Goal: Task Accomplishment & Management: Manage account settings

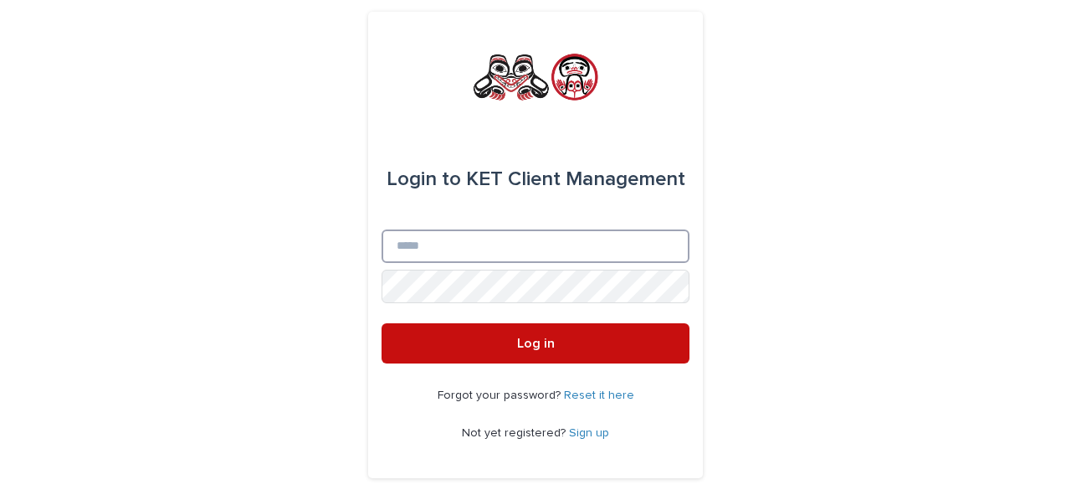
type input "**********"
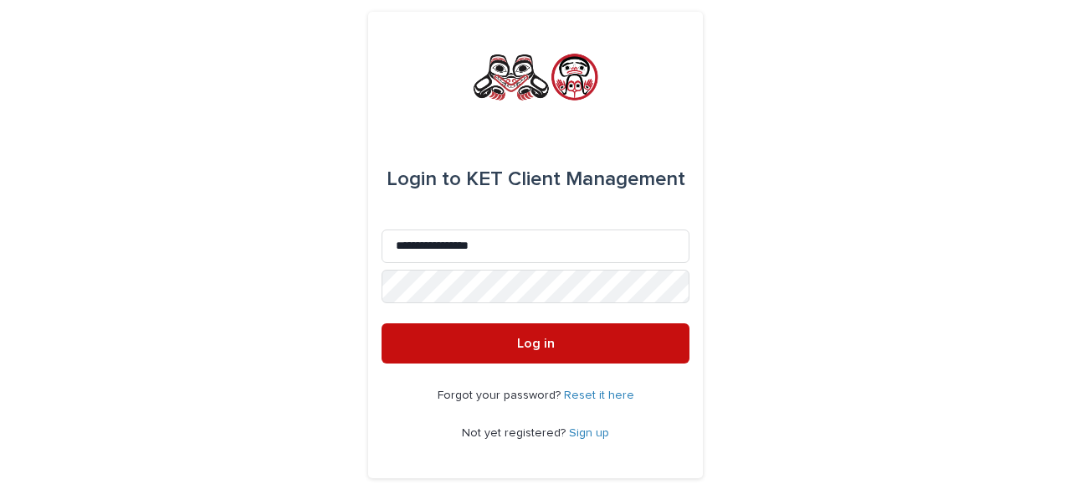
click at [527, 341] on span "Log in" at bounding box center [536, 342] width 38 height 13
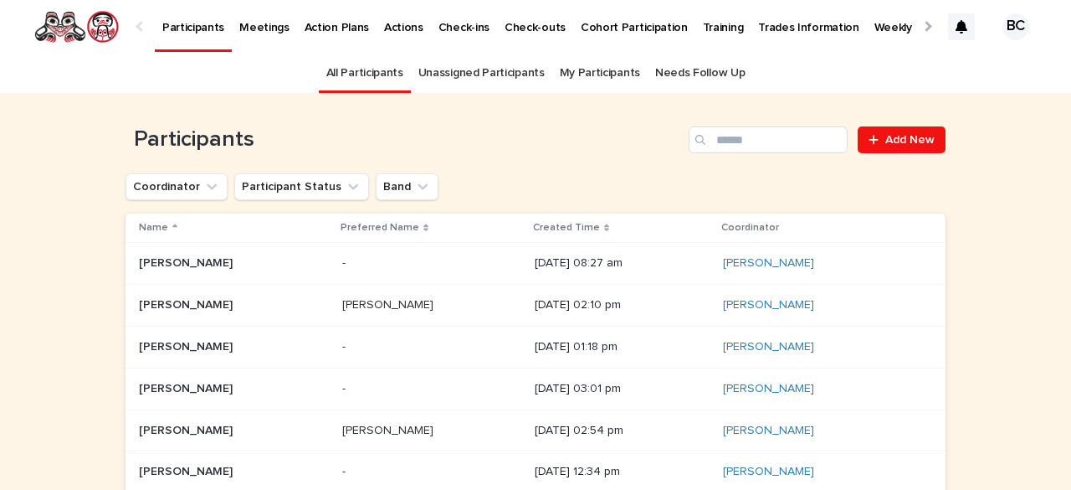
click at [921, 25] on div at bounding box center [926, 26] width 11 height 11
click at [141, 23] on div at bounding box center [141, 26] width 11 height 11
click at [60, 26] on img at bounding box center [76, 26] width 86 height 33
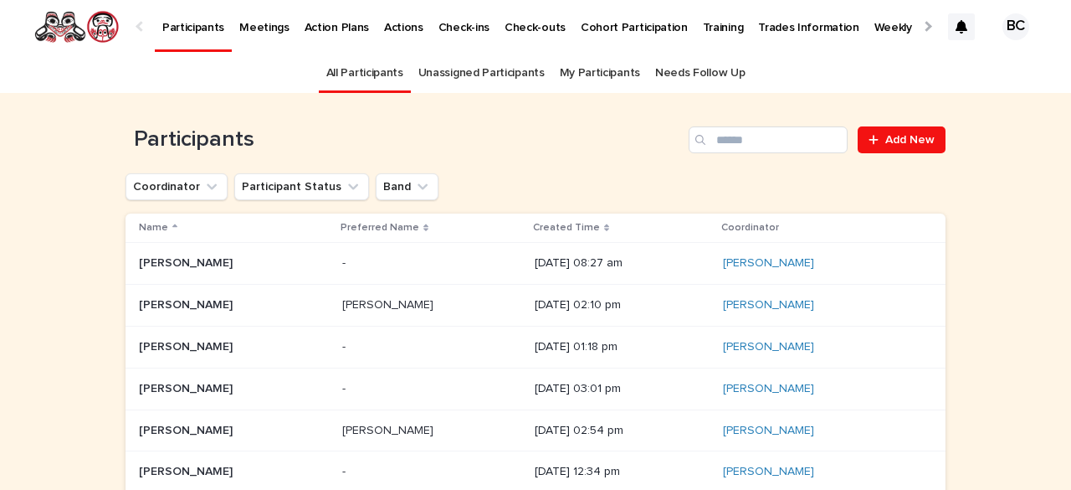
click at [103, 32] on img at bounding box center [76, 26] width 86 height 33
